Goal: Task Accomplishment & Management: Use online tool/utility

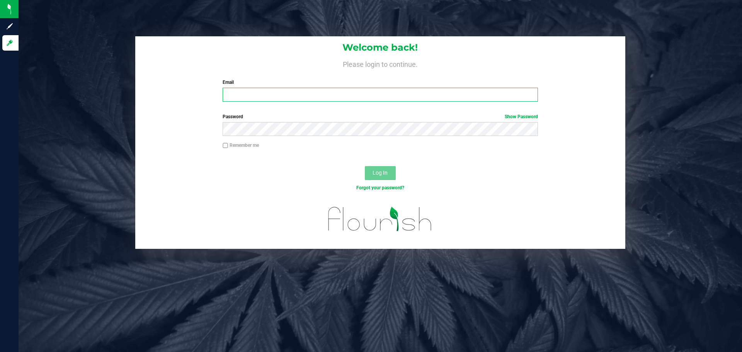
click at [237, 93] on input "Email" at bounding box center [379, 95] width 315 height 14
type input "[EMAIL_ADDRESS][DOMAIN_NAME]"
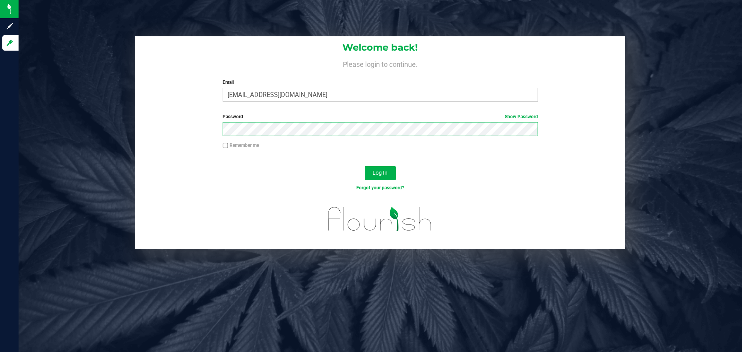
click at [365, 166] on button "Log In" at bounding box center [380, 173] width 31 height 14
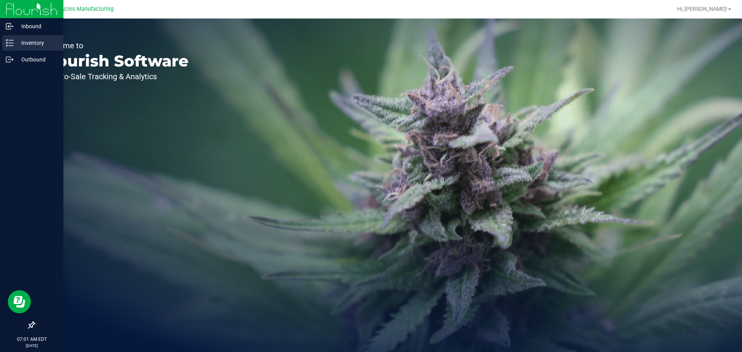
click at [45, 47] on p "Inventory" at bounding box center [37, 42] width 46 height 9
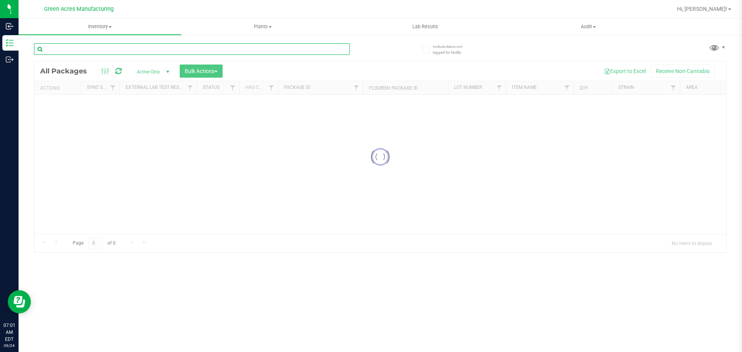
click at [109, 50] on input "text" at bounding box center [192, 49] width 316 height 12
click at [89, 26] on span "Inventory" at bounding box center [100, 26] width 163 height 7
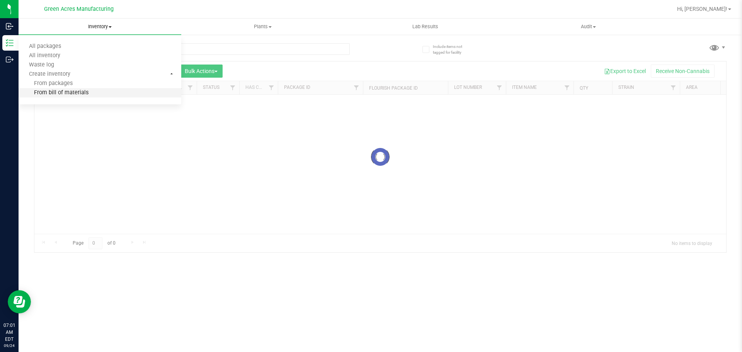
click at [82, 95] on span "From bill of materials" at bounding box center [54, 93] width 70 height 7
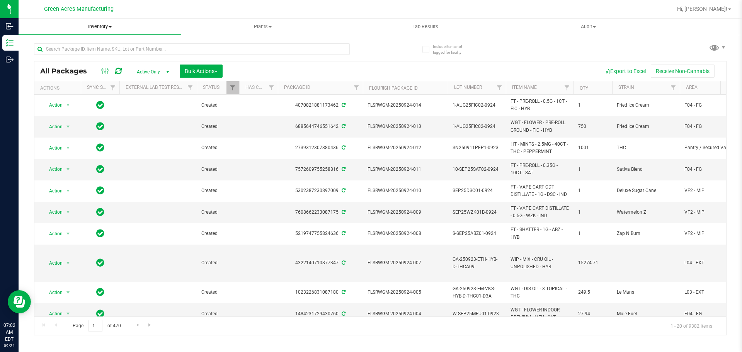
click at [94, 29] on span "Inventory" at bounding box center [100, 26] width 163 height 7
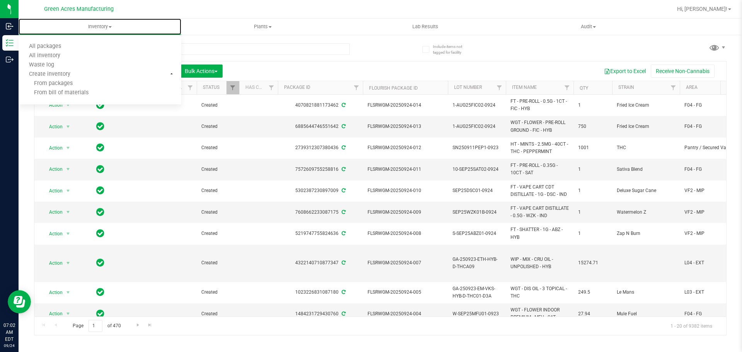
click at [73, 94] on span "From bill of materials" at bounding box center [54, 93] width 70 height 7
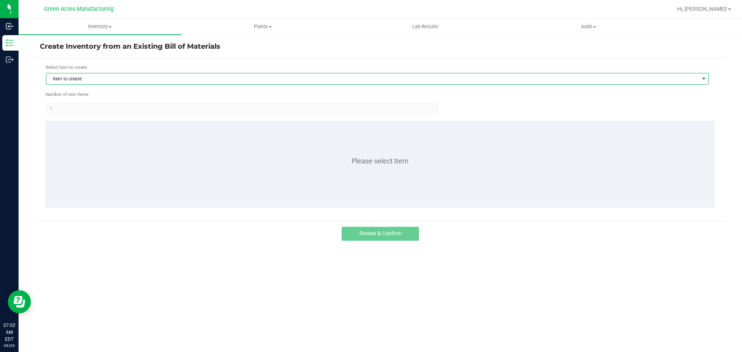
click at [65, 76] on span "Item to create" at bounding box center [372, 78] width 652 height 11
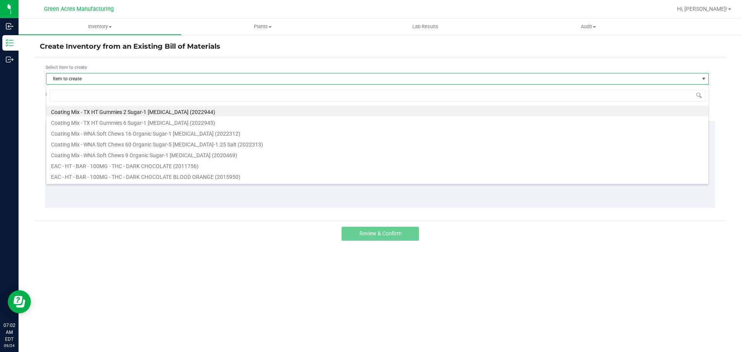
scroll to position [12, 662]
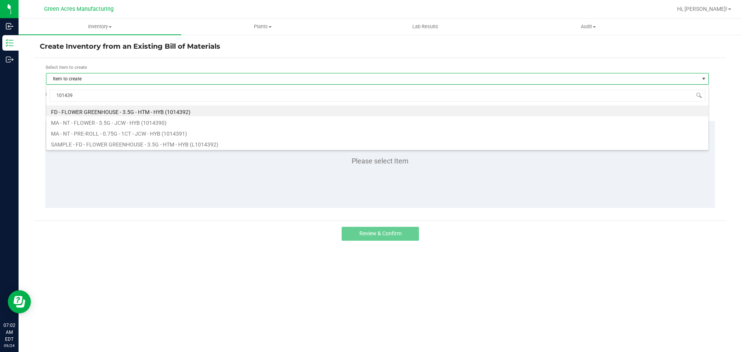
type input "1014392"
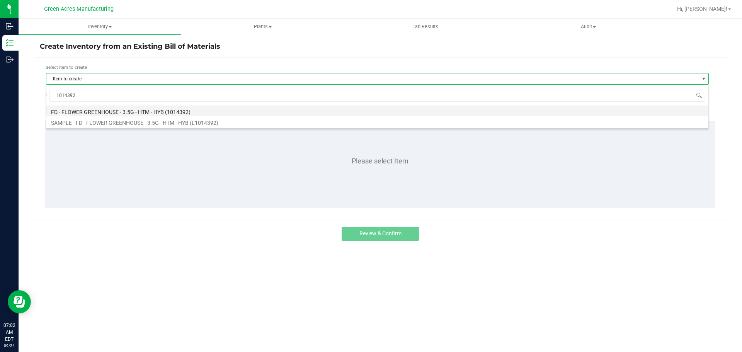
click at [103, 109] on li "FD - FLOWER GREENHOUSE - 3.5G - HTM - HYB (1014392)" at bounding box center [377, 110] width 662 height 11
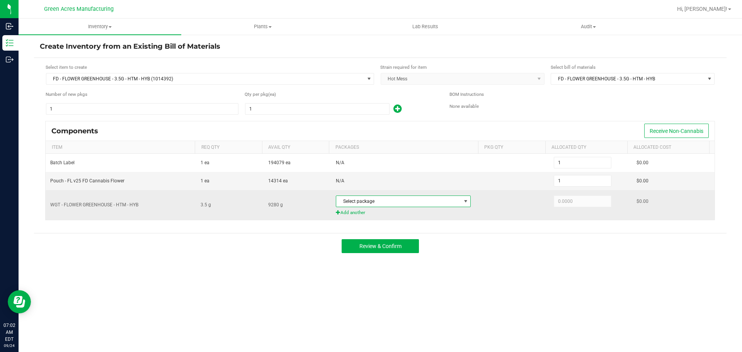
click at [410, 202] on span "Select package" at bounding box center [398, 201] width 124 height 11
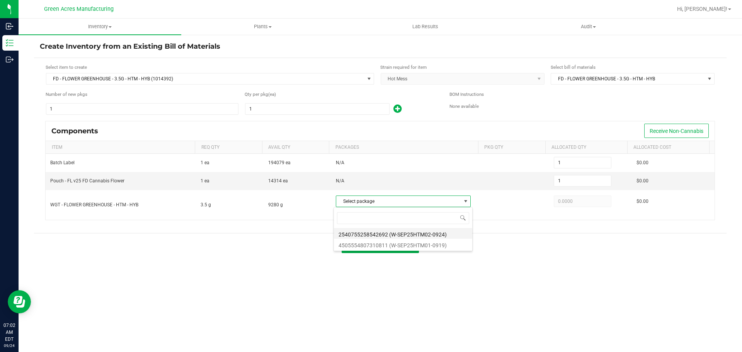
scroll to position [12, 133]
click at [427, 236] on li "2540755258542692 (W-SEP25HTM02-0924)" at bounding box center [403, 233] width 138 height 11
type input "3.5000"
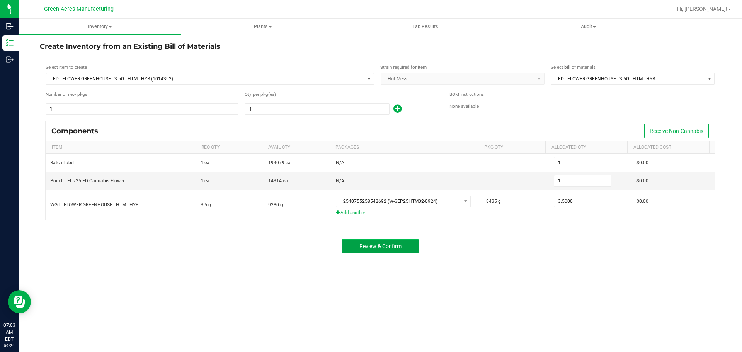
click at [407, 246] on button "Review & Confirm" at bounding box center [379, 246] width 77 height 14
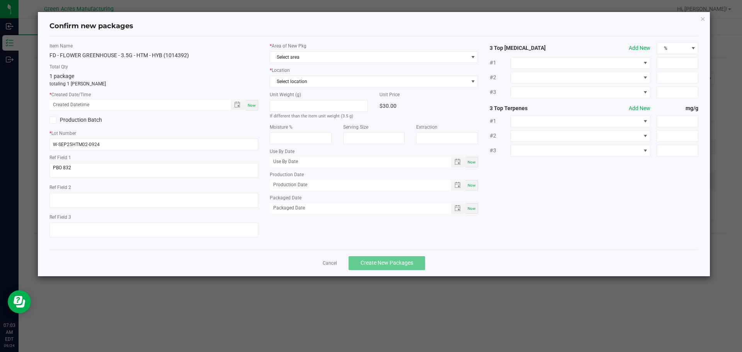
click at [251, 105] on span "Now" at bounding box center [252, 105] width 8 height 4
type input "[DATE] 07:03 AM"
click at [321, 61] on span "Select area" at bounding box center [369, 57] width 198 height 11
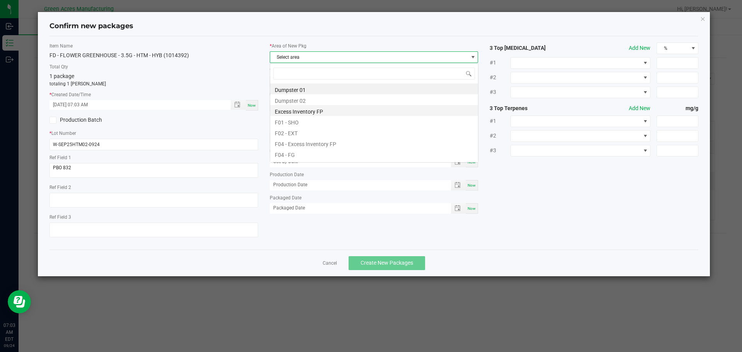
scroll to position [12, 209]
click at [293, 156] on li "F04 - FG" at bounding box center [374, 153] width 208 height 11
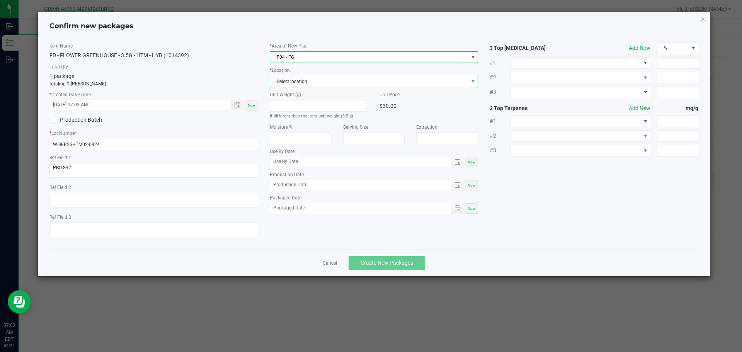
click at [312, 81] on span "Select location" at bounding box center [369, 81] width 198 height 11
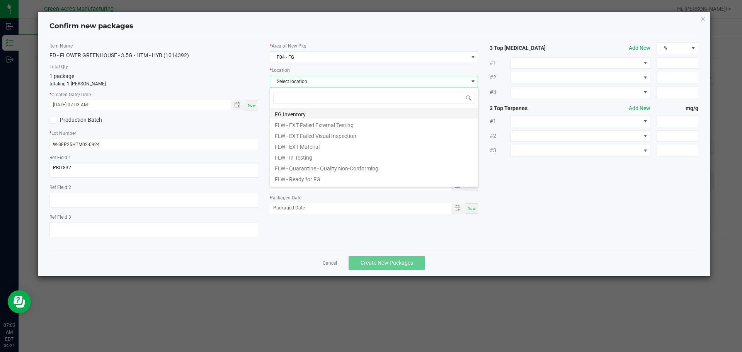
click at [305, 115] on li "FG Inventory" at bounding box center [374, 113] width 208 height 11
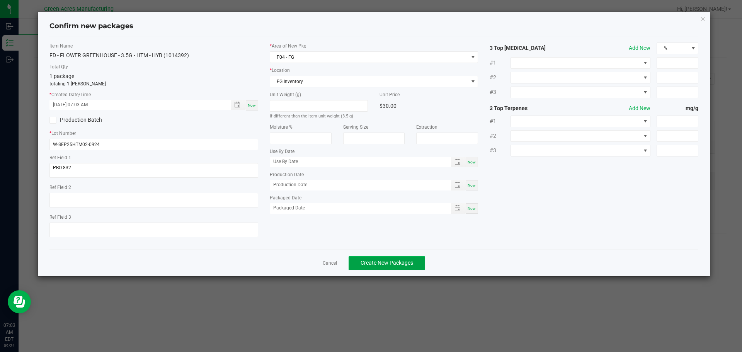
click at [388, 263] on span "Create New Packages" at bounding box center [386, 263] width 53 height 6
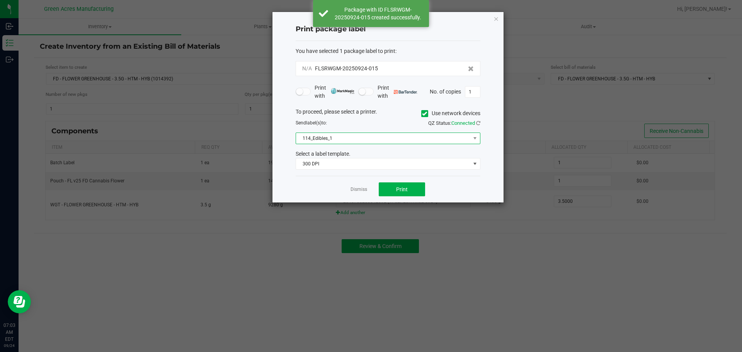
click at [439, 137] on span "114_Edibles_1" at bounding box center [383, 138] width 174 height 11
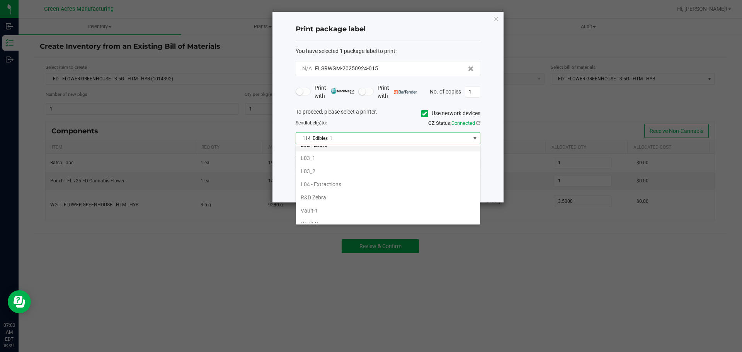
scroll to position [309, 0]
click at [332, 200] on li "VF1_Ishida" at bounding box center [388, 198] width 184 height 13
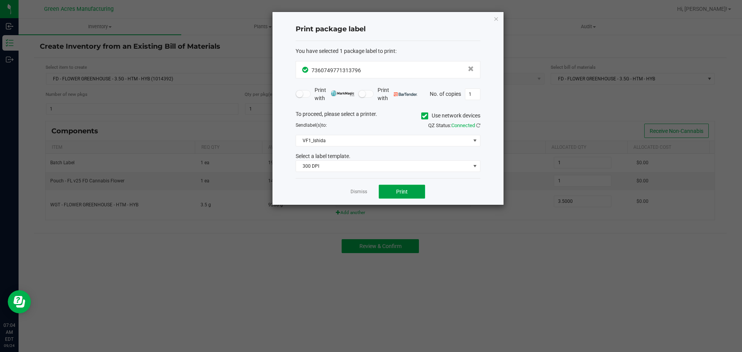
click at [396, 192] on span "Print" at bounding box center [402, 191] width 12 height 6
click at [495, 19] on icon "button" at bounding box center [495, 18] width 5 height 9
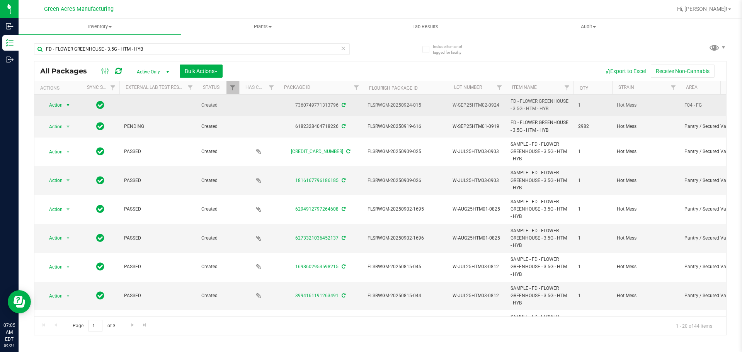
click at [65, 102] on span "select" at bounding box center [68, 105] width 6 height 6
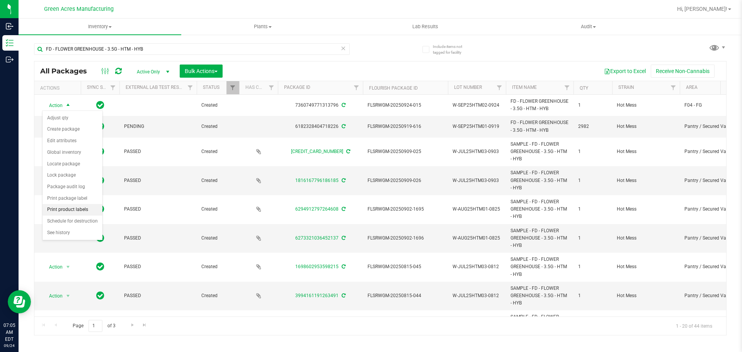
click at [78, 211] on li "Print product labels" at bounding box center [72, 210] width 60 height 12
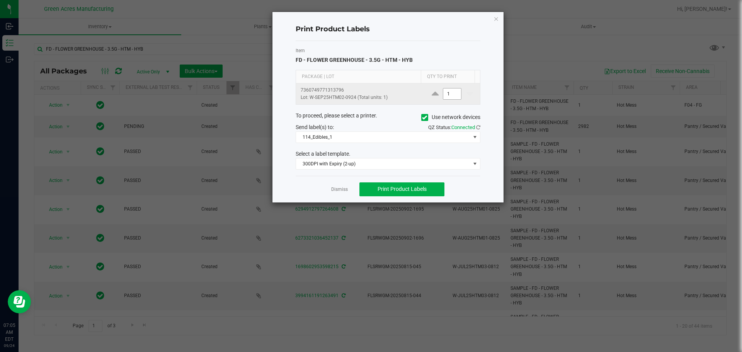
click at [451, 92] on input "1" at bounding box center [452, 93] width 18 height 11
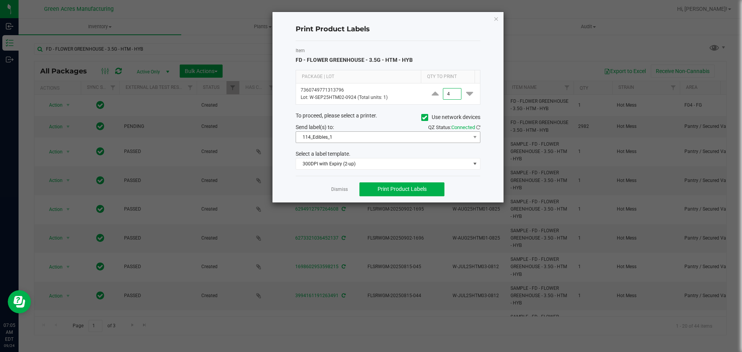
type input "4"
click at [397, 139] on span "114_Edibles_1" at bounding box center [383, 137] width 174 height 11
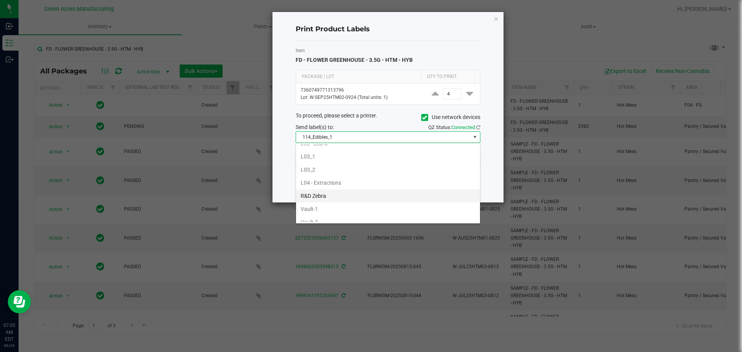
scroll to position [309, 0]
click at [340, 197] on li "VF1_Ishida" at bounding box center [388, 196] width 184 height 13
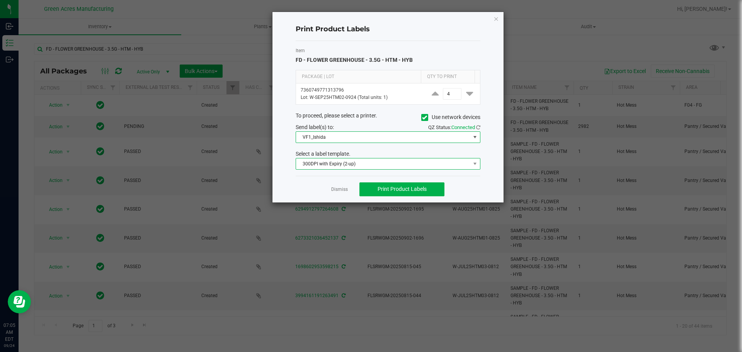
click at [349, 164] on span "300DPI with Expiry (2-up)" at bounding box center [383, 163] width 174 height 11
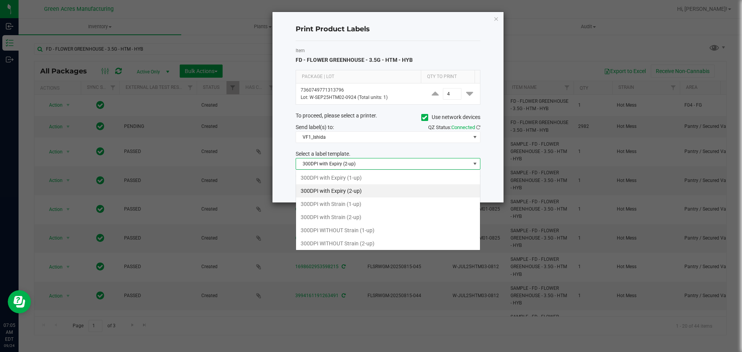
scroll to position [12, 185]
click at [347, 218] on li "300DPI with Strain (2-up)" at bounding box center [388, 217] width 184 height 13
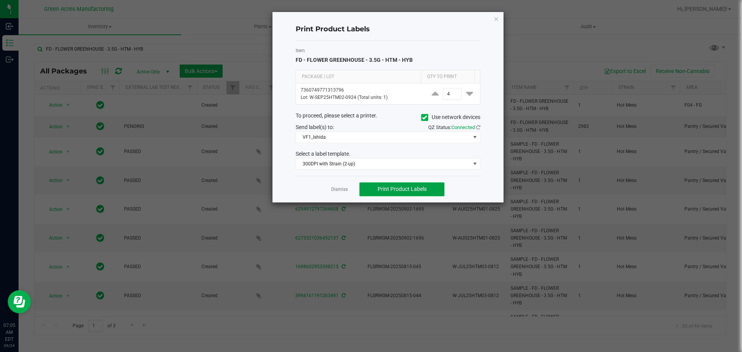
click at [425, 190] on span "Print Product Labels" at bounding box center [401, 189] width 49 height 6
click at [397, 136] on span "VF1_Ishida" at bounding box center [383, 137] width 174 height 11
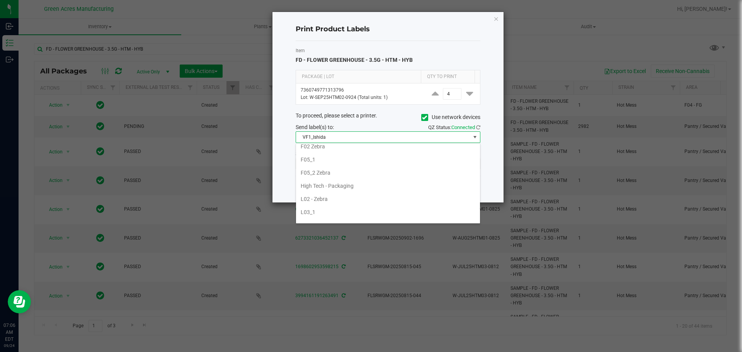
scroll to position [214, 0]
click at [340, 187] on li "High Tech - Packaging" at bounding box center [388, 186] width 184 height 13
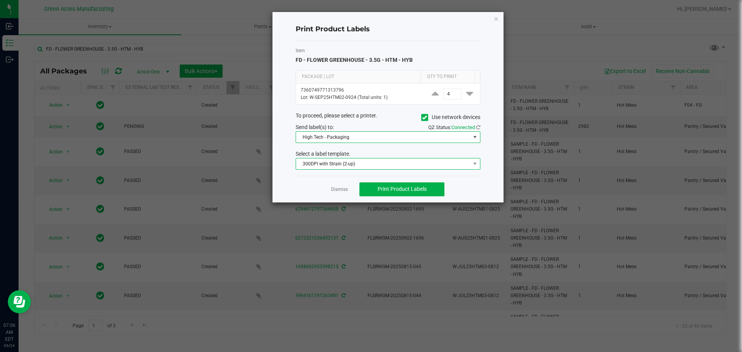
click at [357, 166] on span "300DPI with Strain (2-up)" at bounding box center [383, 163] width 174 height 11
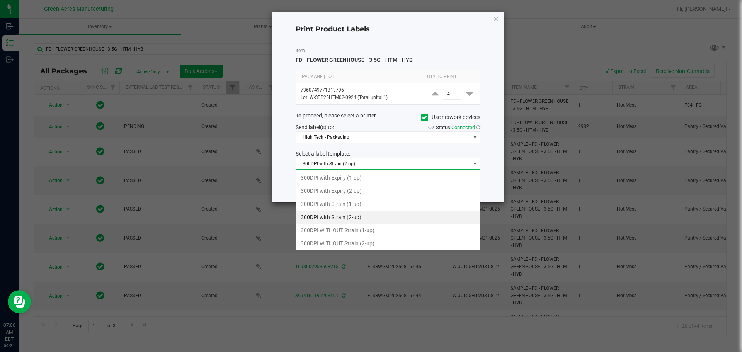
scroll to position [12, 185]
click at [351, 203] on li "300DPI with Strain (1-up)" at bounding box center [388, 203] width 184 height 13
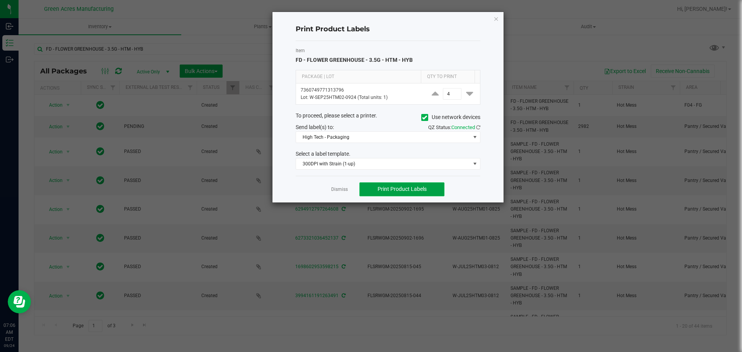
click at [414, 191] on span "Print Product Labels" at bounding box center [401, 189] width 49 height 6
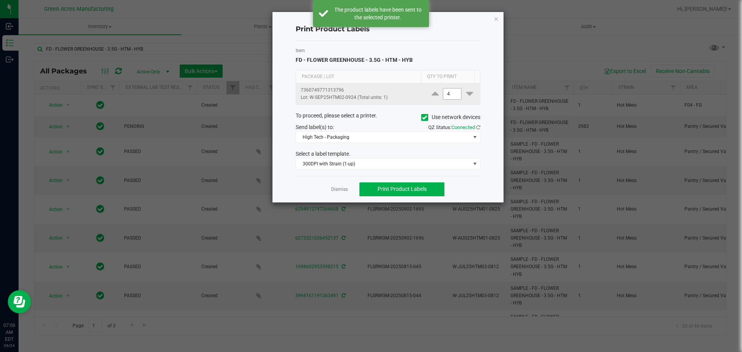
click at [450, 95] on input "4" at bounding box center [452, 93] width 18 height 11
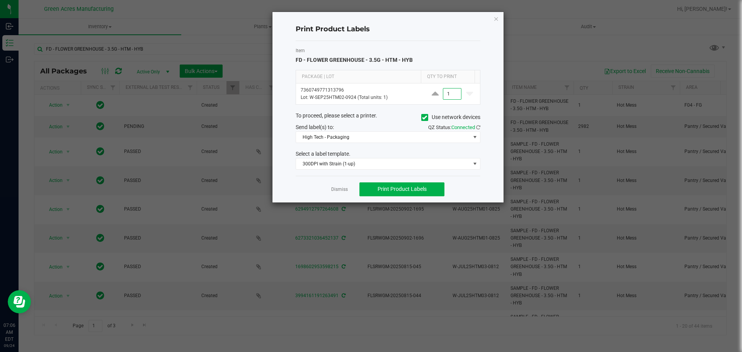
type input "1"
click at [416, 196] on div "Dismiss Print Product Labels" at bounding box center [387, 189] width 185 height 27
click at [377, 139] on span "High Tech - Packaging" at bounding box center [383, 137] width 174 height 11
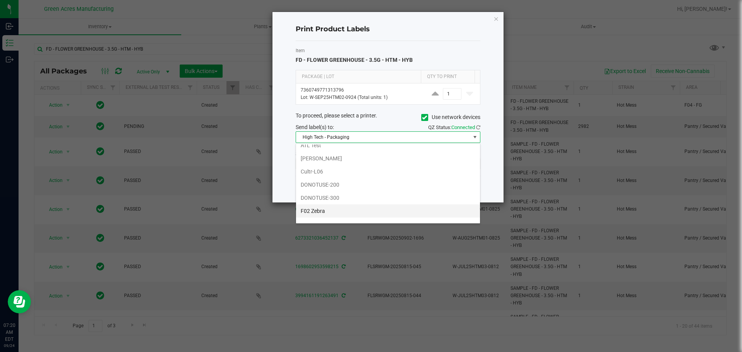
scroll to position [137, 0]
click at [540, 55] on ngb-modal-window "Print Product Labels Item FD - FLOWER GREENHOUSE - 3.5G - HTM - HYB Package | L…" at bounding box center [373, 176] width 747 height 352
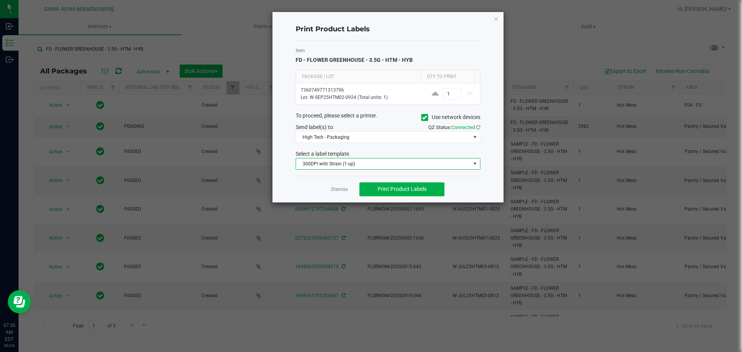
click at [355, 163] on span "300DPI with Strain (1-up)" at bounding box center [383, 163] width 174 height 11
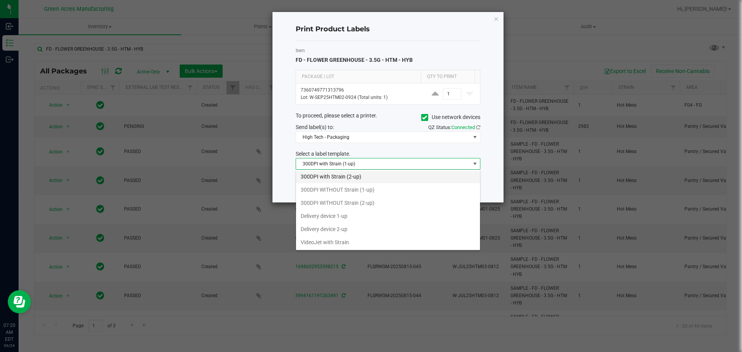
scroll to position [41, 0]
click at [345, 246] on li "VideoJet with Strain" at bounding box center [388, 241] width 184 height 13
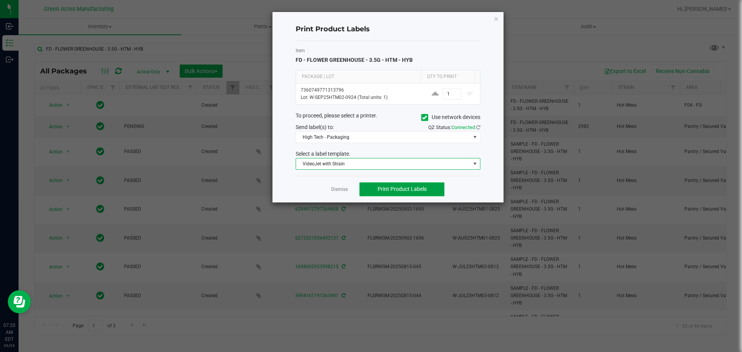
click at [403, 192] on span "Print Product Labels" at bounding box center [401, 189] width 49 height 6
